Goal: Information Seeking & Learning: Learn about a topic

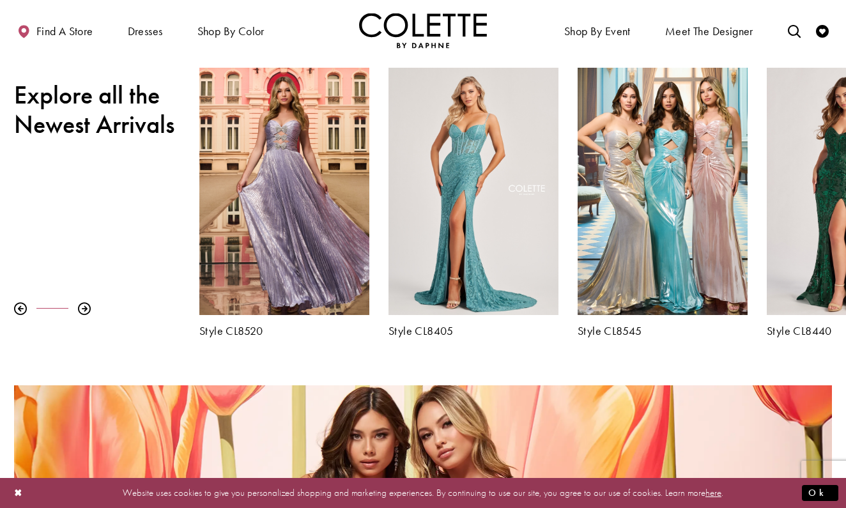
scroll to position [426, 0]
click at [81, 306] on div at bounding box center [84, 308] width 13 height 13
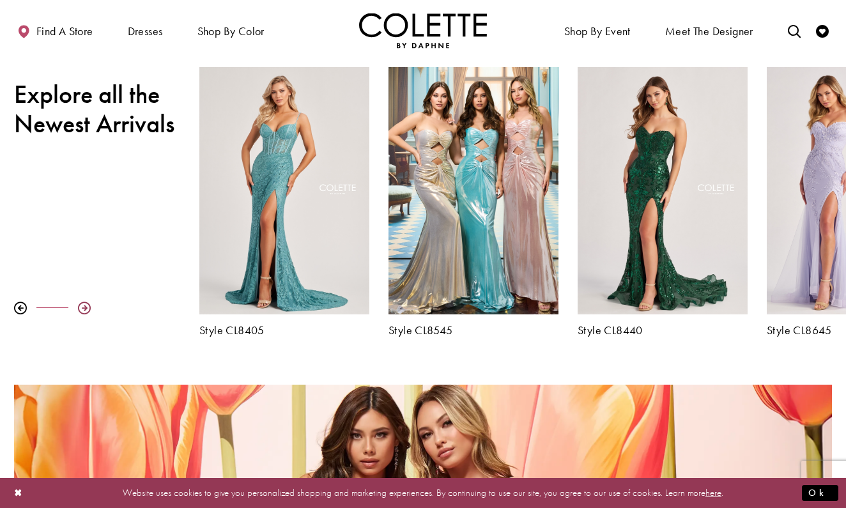
click at [82, 306] on div at bounding box center [84, 308] width 13 height 13
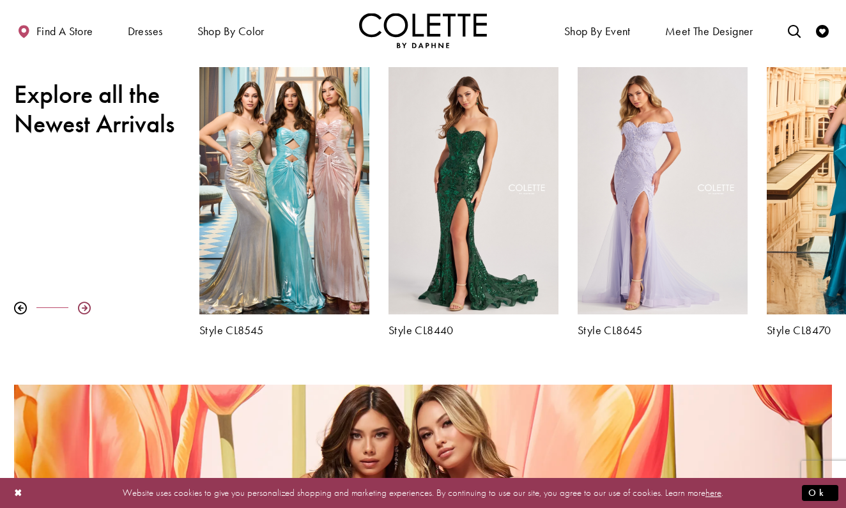
click at [82, 306] on div at bounding box center [84, 308] width 13 height 13
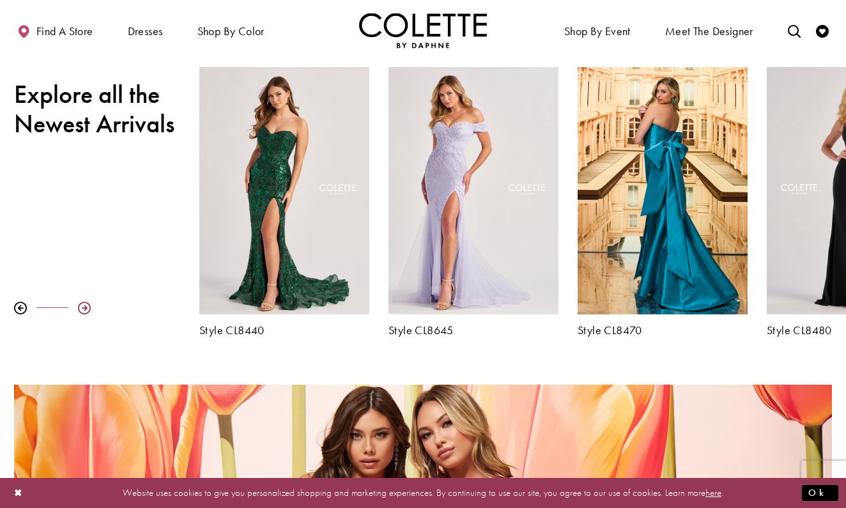
click at [82, 306] on div at bounding box center [84, 308] width 13 height 13
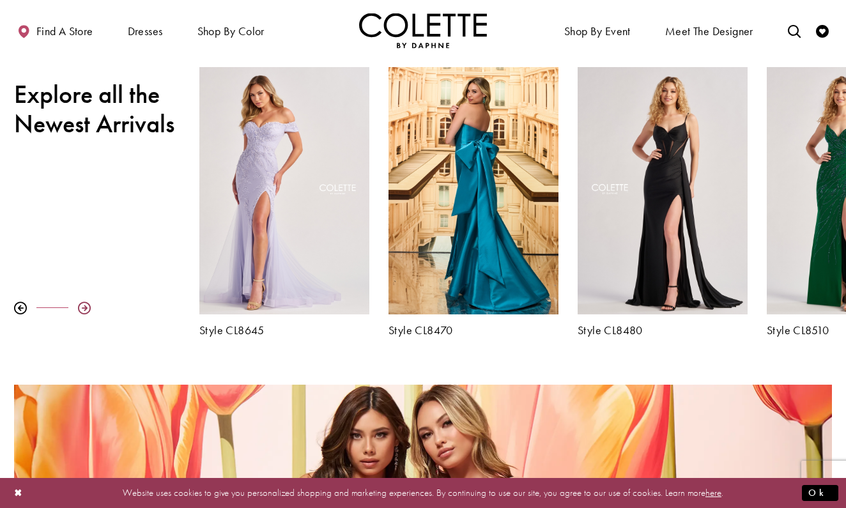
click at [82, 306] on div at bounding box center [84, 308] width 13 height 13
click at [84, 306] on div at bounding box center [84, 308] width 13 height 13
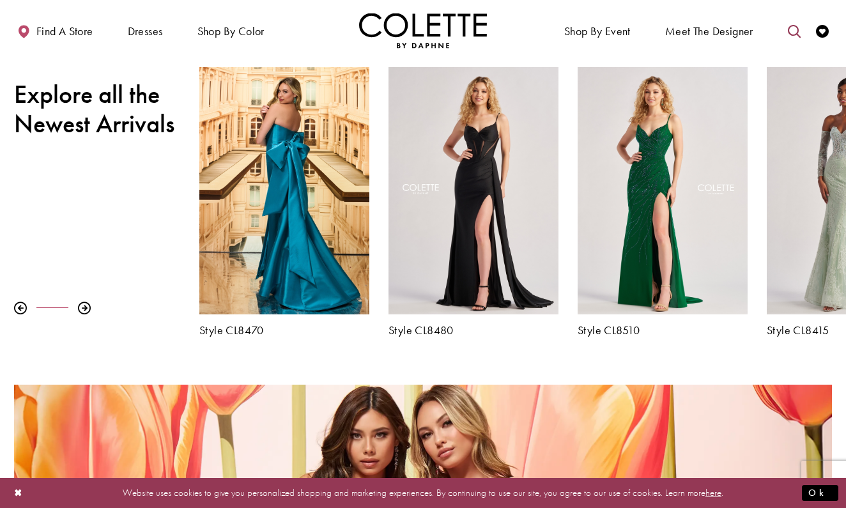
click at [794, 26] on icon "Toggle search" at bounding box center [794, 31] width 13 height 13
click at [723, 26] on input "Search" at bounding box center [729, 31] width 154 height 19
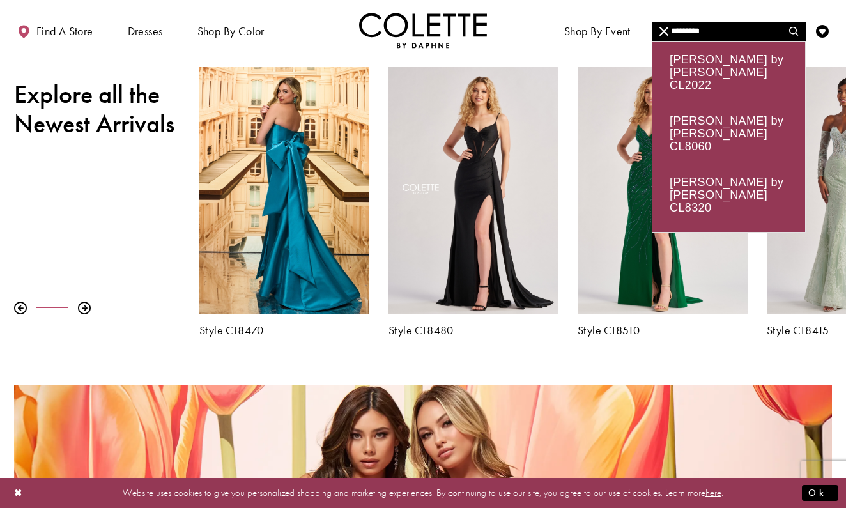
type input "*********"
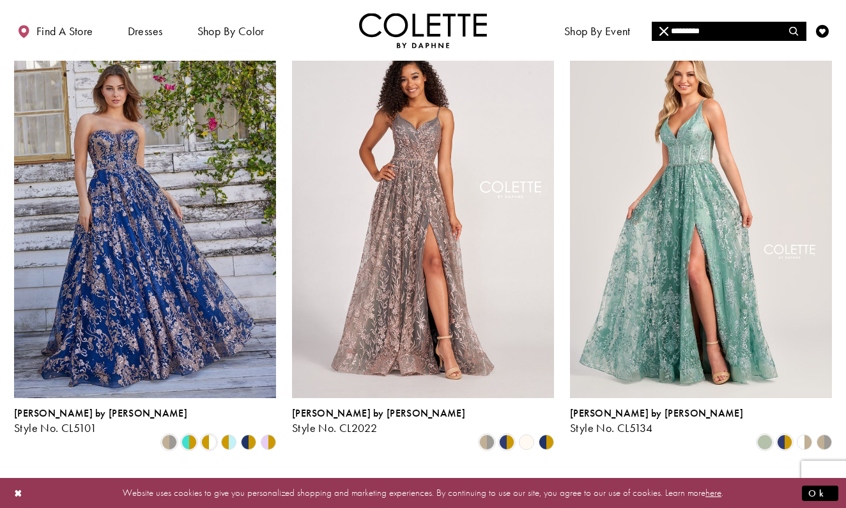
scroll to position [130, 0]
click at [487, 434] on span "Product List" at bounding box center [487, 441] width 15 height 15
click at [506, 434] on span "Product List" at bounding box center [506, 441] width 15 height 15
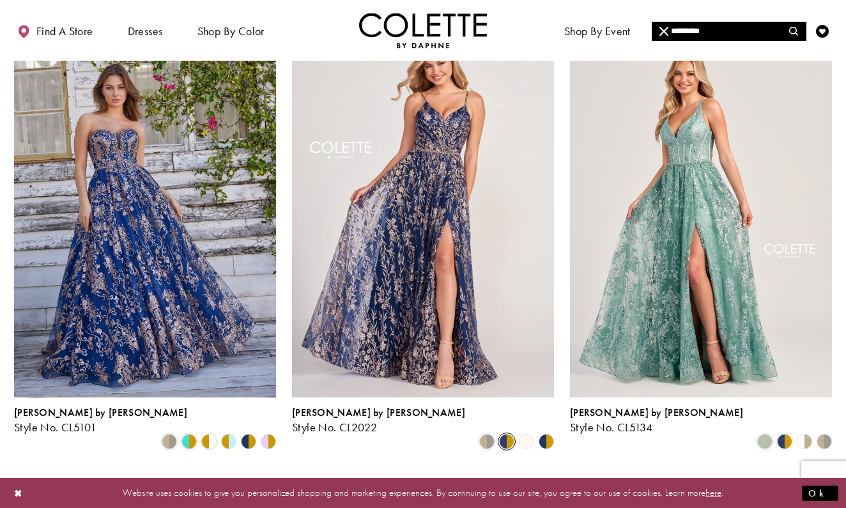
click at [531, 432] on polygon "Product List" at bounding box center [527, 442] width 20 height 20
click at [549, 432] on polygon "Product List" at bounding box center [552, 442] width 10 height 20
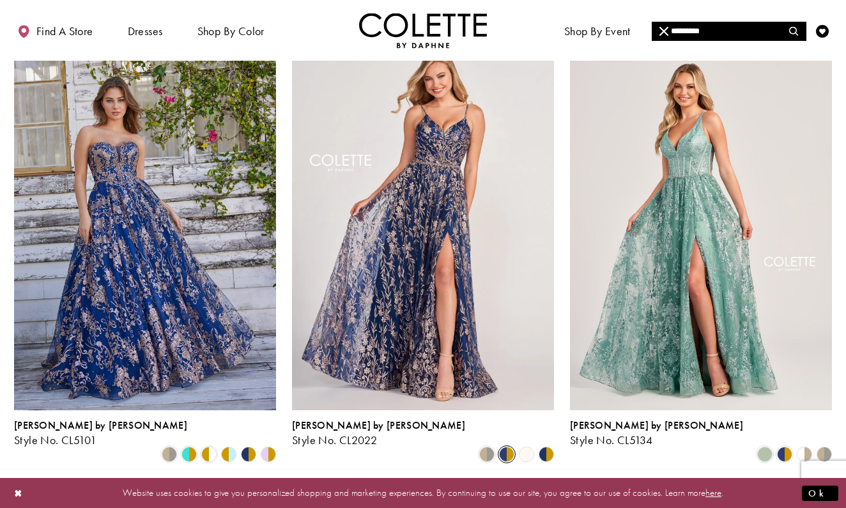
scroll to position [118, 0]
click at [782, 447] on span "Product List" at bounding box center [784, 454] width 15 height 15
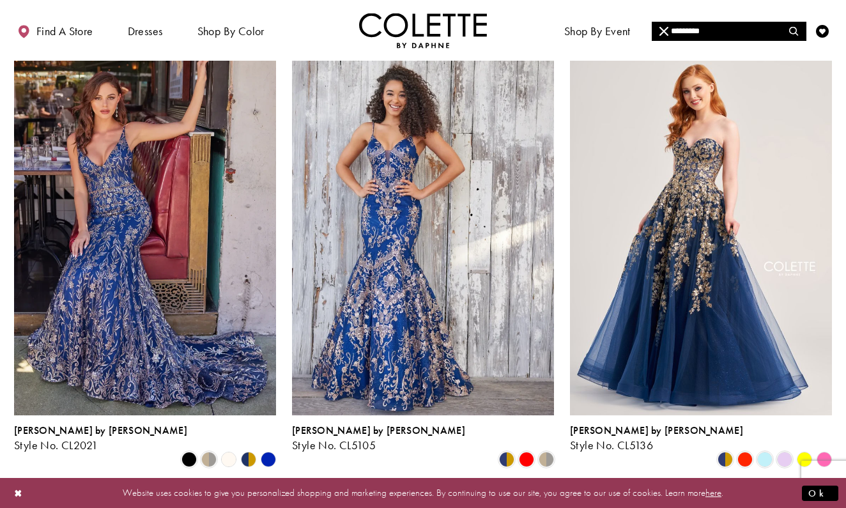
scroll to position [583, 0]
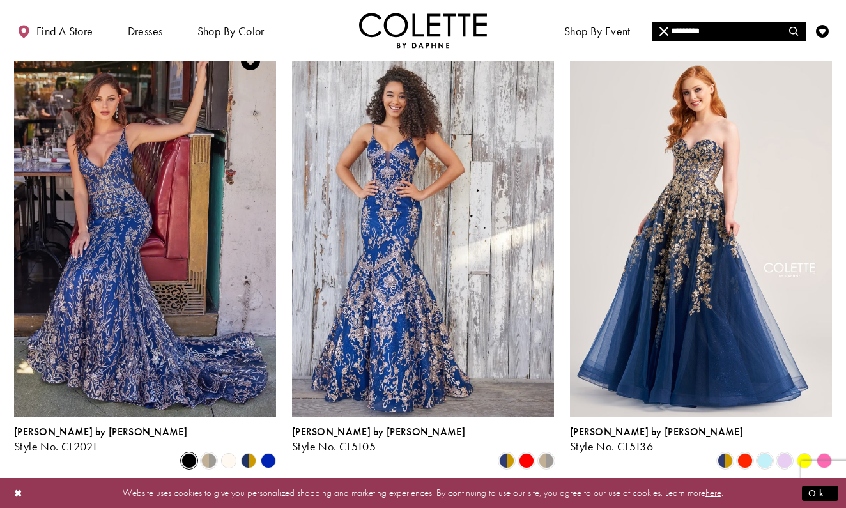
click at [188, 453] on span "Product List" at bounding box center [189, 460] width 15 height 15
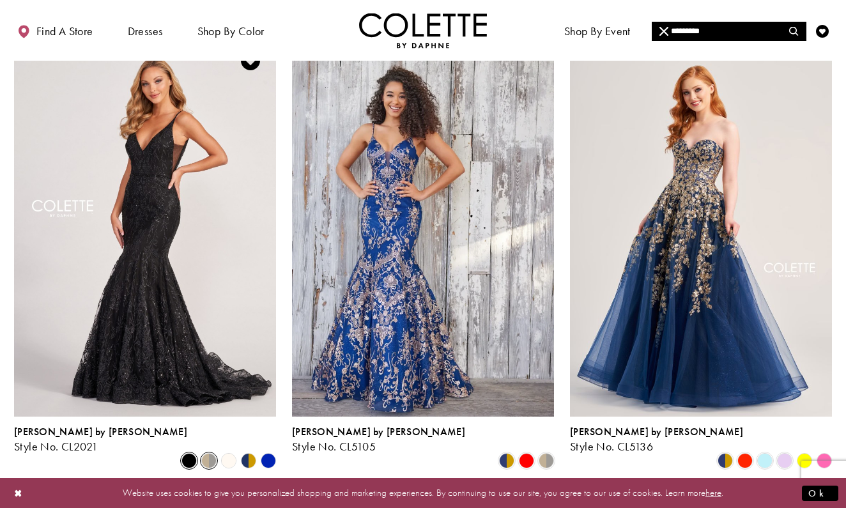
click at [206, 453] on span "Product List" at bounding box center [208, 460] width 15 height 15
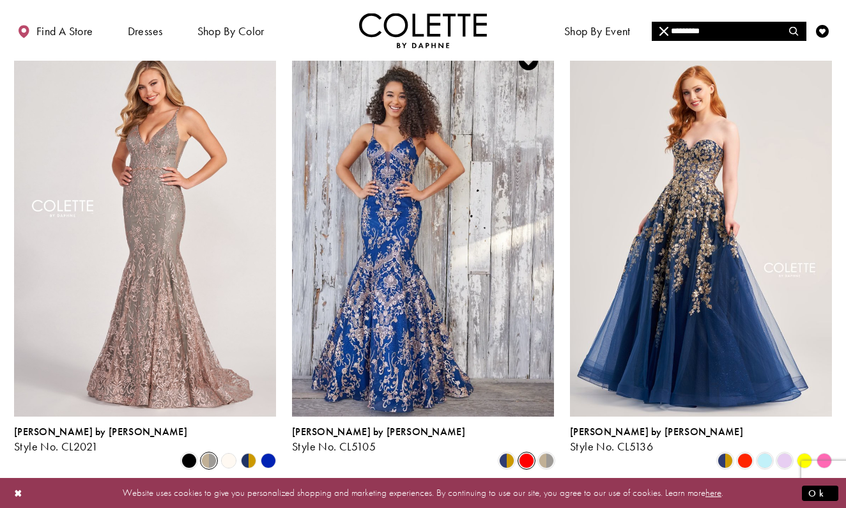
click at [531, 453] on span "Product List" at bounding box center [526, 460] width 15 height 15
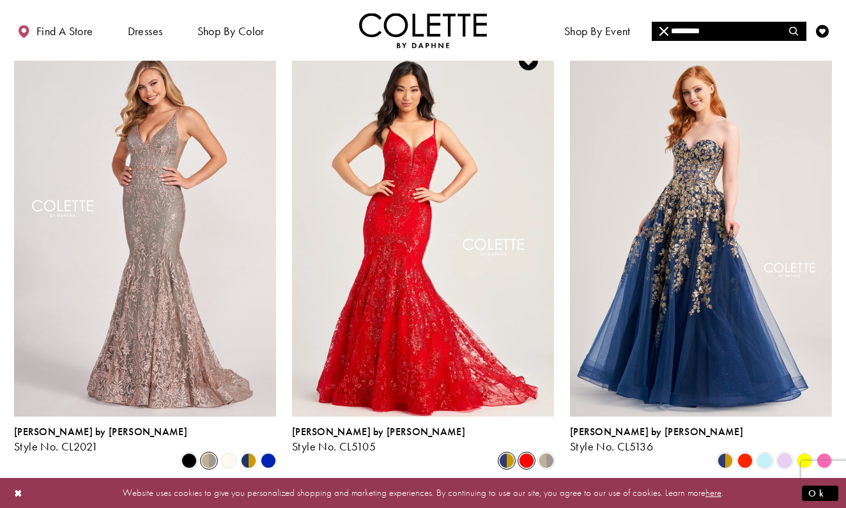
click at [506, 453] on span "Product List" at bounding box center [506, 460] width 15 height 15
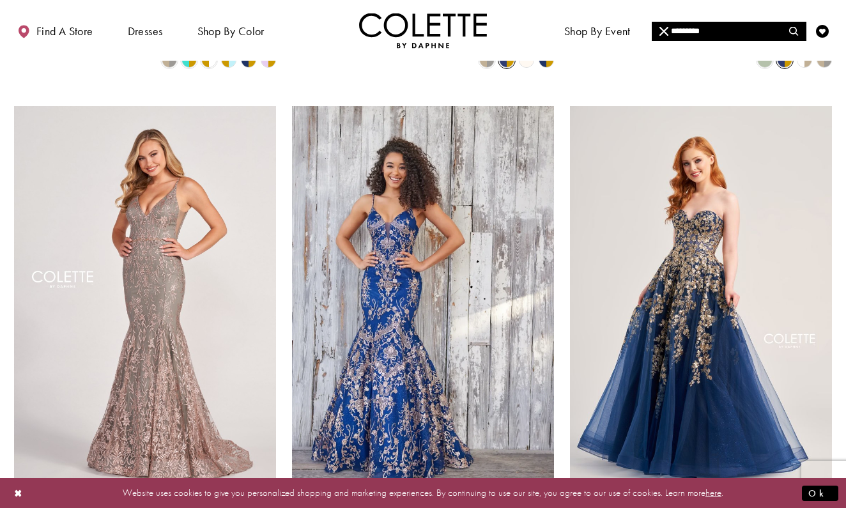
scroll to position [553, 0]
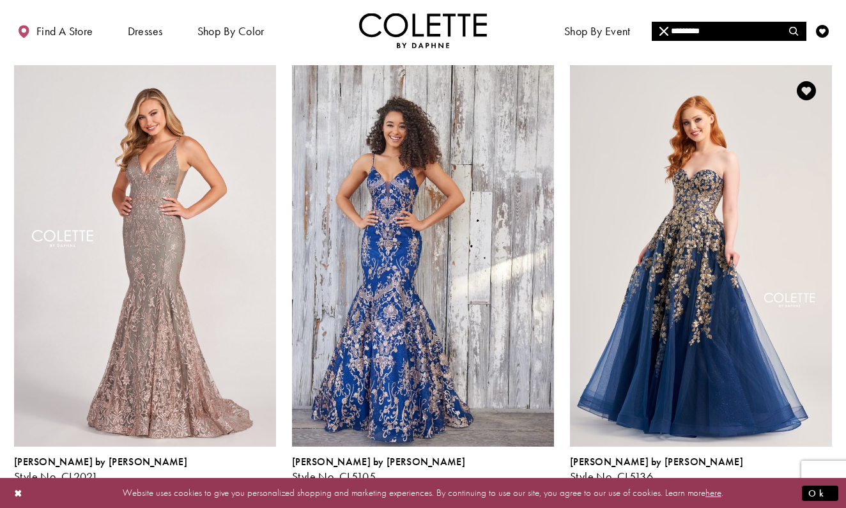
click at [744, 483] on span "Product List" at bounding box center [745, 490] width 15 height 15
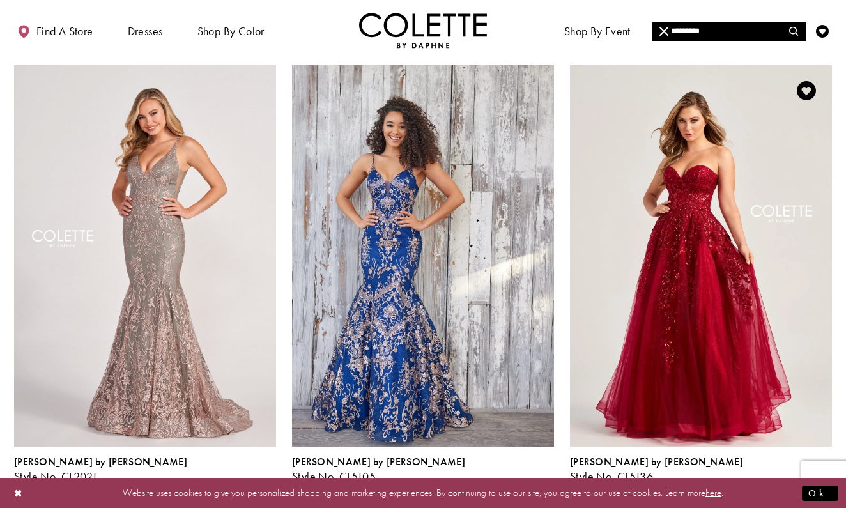
click at [762, 483] on span "Product List" at bounding box center [765, 490] width 15 height 15
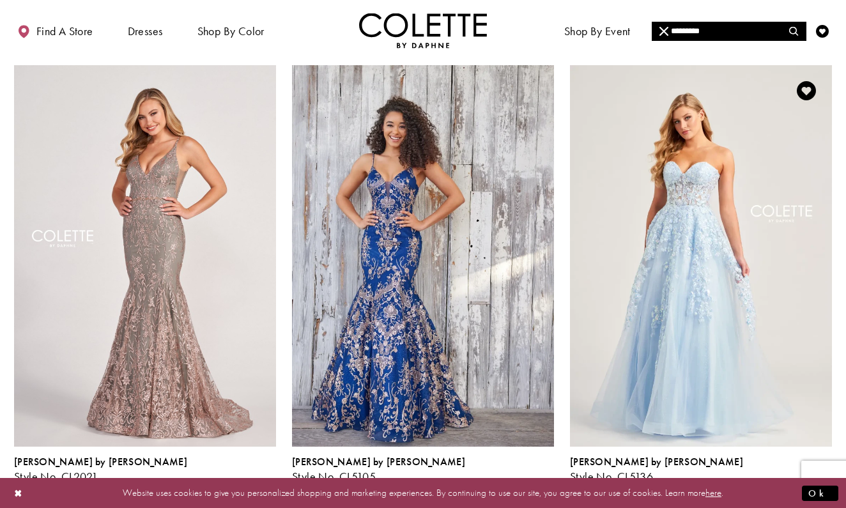
click at [787, 483] on span "Product List" at bounding box center [784, 490] width 15 height 15
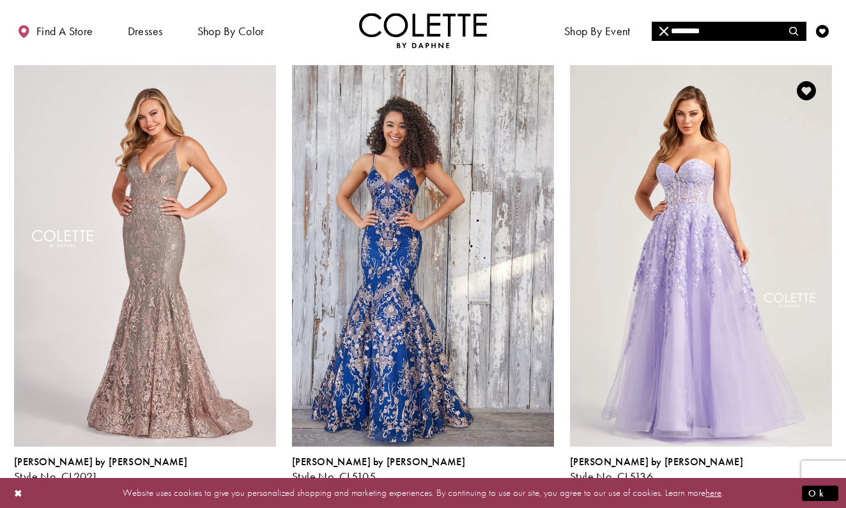
click at [807, 481] on polygon "Product List" at bounding box center [805, 491] width 20 height 20
click at [823, 481] on polygon "Product List" at bounding box center [825, 491] width 20 height 20
click at [728, 483] on span "Product List" at bounding box center [725, 490] width 15 height 15
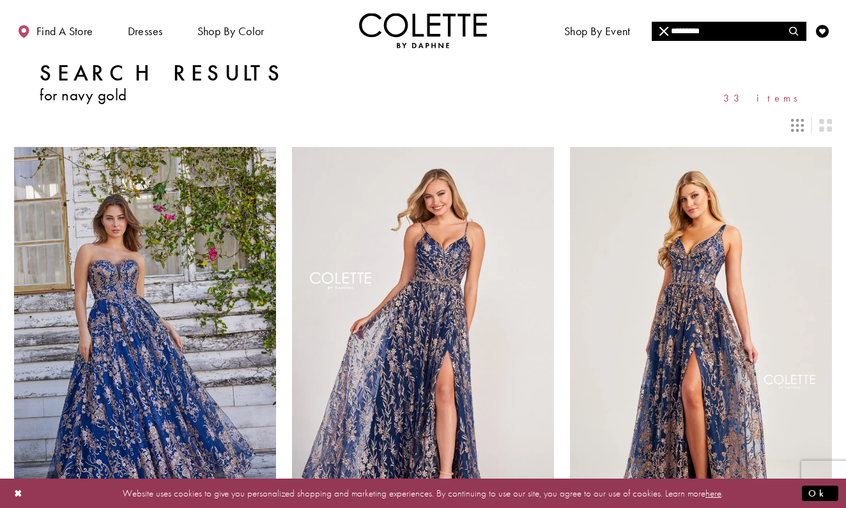
scroll to position [0, 0]
